Goal: Entertainment & Leisure: Consume media (video, audio)

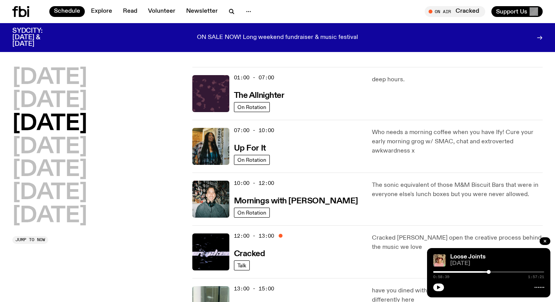
scroll to position [124, 0]
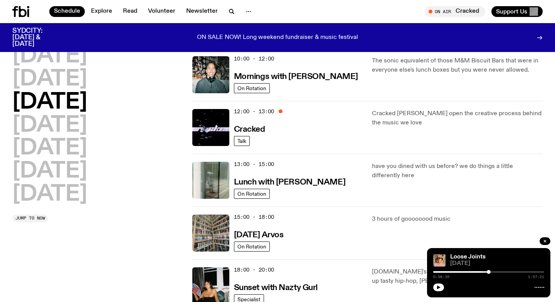
click at [20, 12] on icon at bounding box center [23, 11] width 8 height 11
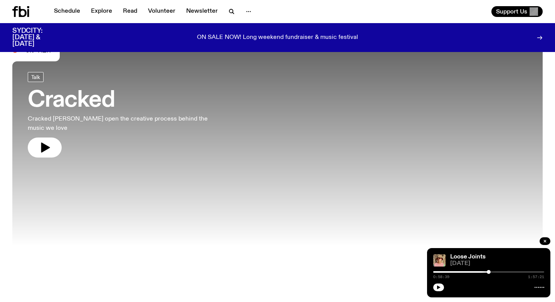
scroll to position [19, 0]
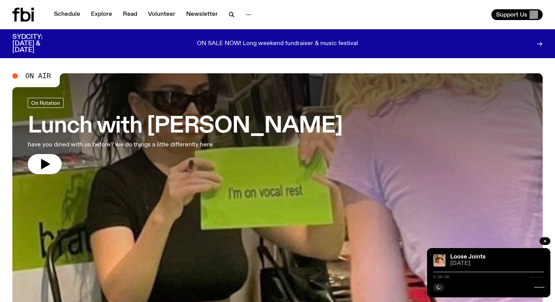
scroll to position [19, 0]
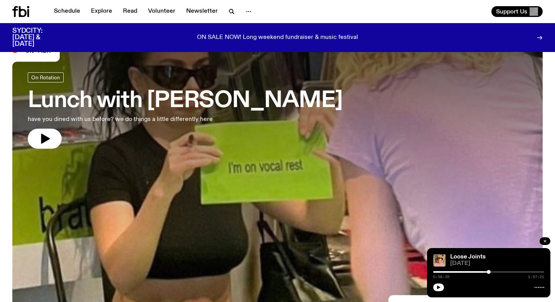
click at [544, 238] on button "button" at bounding box center [544, 241] width 11 height 8
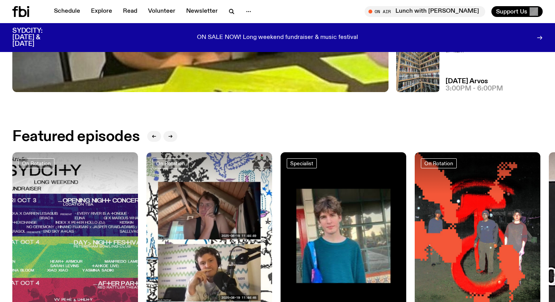
scroll to position [301, 0]
